Goal: Transaction & Acquisition: Purchase product/service

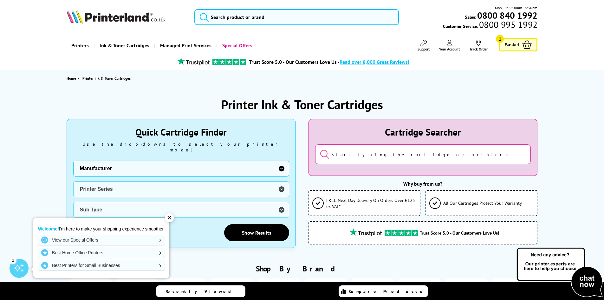
click at [158, 161] on select "Manufacturer Brother Canon Cubify Dell Dymo Epson HP Kodak Konica Minolta Kyoce…" at bounding box center [181, 169] width 216 height 16
select select "13815"
click at [73, 161] on select "Manufacturer Brother Canon Cubify Dell Dymo Epson HP Kodak Konica Minolta Kyoce…" at bounding box center [181, 169] width 216 height 16
click at [115, 183] on select "Printer Series B Series C Series Colorqube Series Colour Series DocuPrint Serie…" at bounding box center [181, 189] width 216 height 16
click at [73, 181] on select "Printer Series B Series C Series Colorqube Series Colour Series DocuPrint Serie…" at bounding box center [181, 189] width 216 height 16
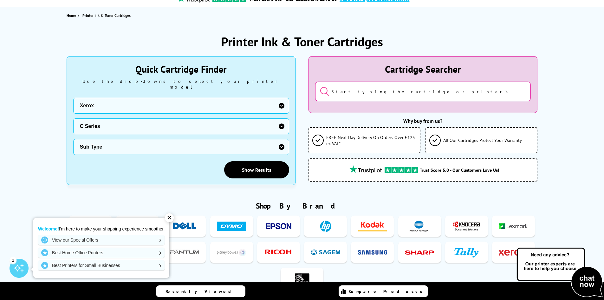
scroll to position [63, 0]
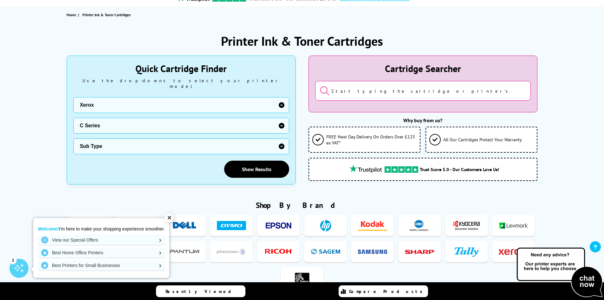
click at [105, 142] on select "Sub Type Xerox C230 Xerox C235 Xerox C310 Xerox C315 Xerox C320 Xerox C325 Xero…" at bounding box center [181, 146] width 216 height 16
click at [147, 122] on select "Printer Series B Series C Series Colorqube Series Colour Series DocuPrint Serie…" at bounding box center [181, 126] width 216 height 16
select select "33384"
click at [73, 118] on select "Printer Series B Series C Series Colorqube Series Colour Series DocuPrint Serie…" at bounding box center [181, 126] width 216 height 16
click at [117, 142] on select "Sub Type Xerox VersaLink B400 Xerox VersaLink B405 Xerox VersaLink B415 Xerox V…" at bounding box center [181, 146] width 216 height 16
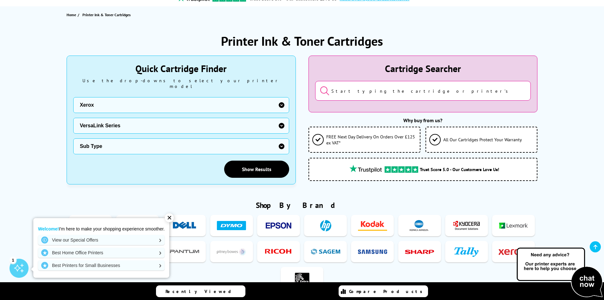
select select "33123"
click at [73, 138] on select "Sub Type Xerox VersaLink B400 Xerox VersaLink B405 Xerox VersaLink B415 Xerox V…" at bounding box center [181, 146] width 216 height 16
click at [264, 165] on link "Show Results" at bounding box center [256, 169] width 65 height 17
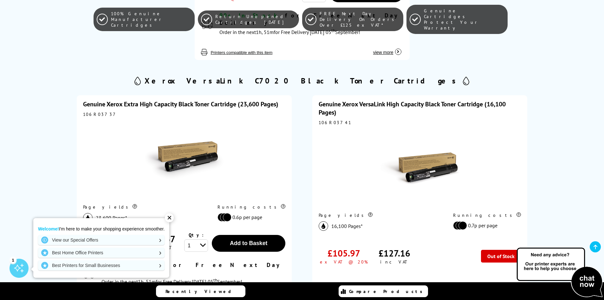
scroll to position [603, 0]
